Goal: Task Accomplishment & Management: Manage account settings

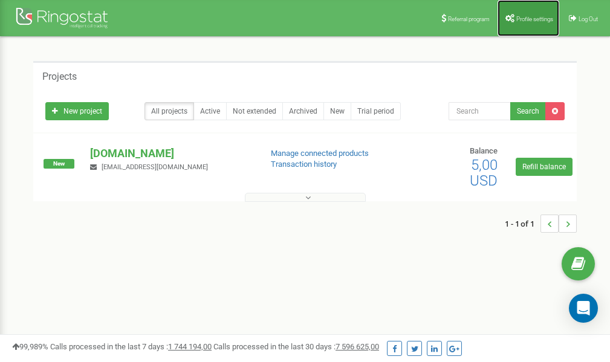
click at [530, 17] on span "Profile settings" at bounding box center [534, 19] width 37 height 7
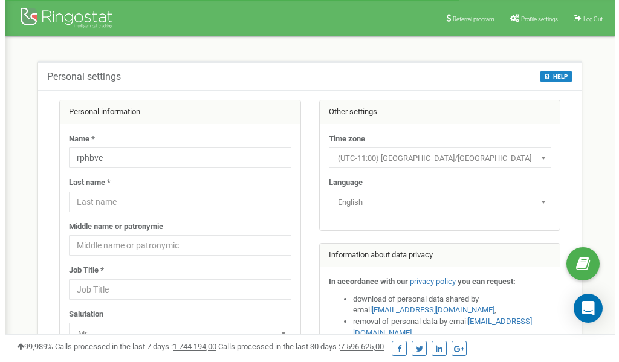
scroll to position [60, 0]
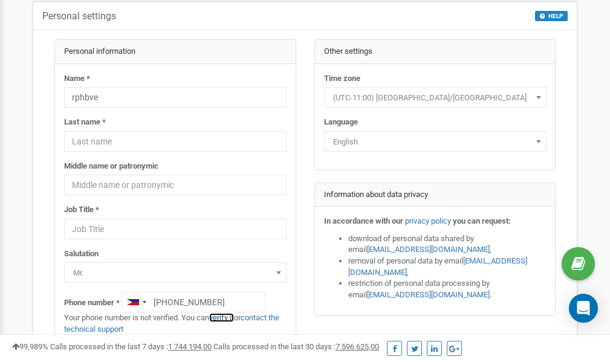
click at [223, 318] on link "verify it" at bounding box center [221, 317] width 25 height 9
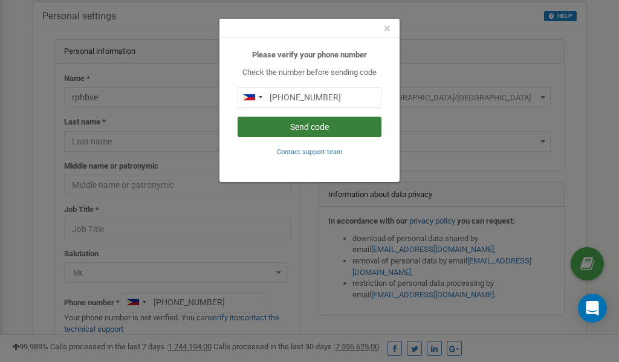
click at [311, 129] on button "Send code" at bounding box center [310, 127] width 144 height 21
